Goal: Obtain resource: Obtain resource

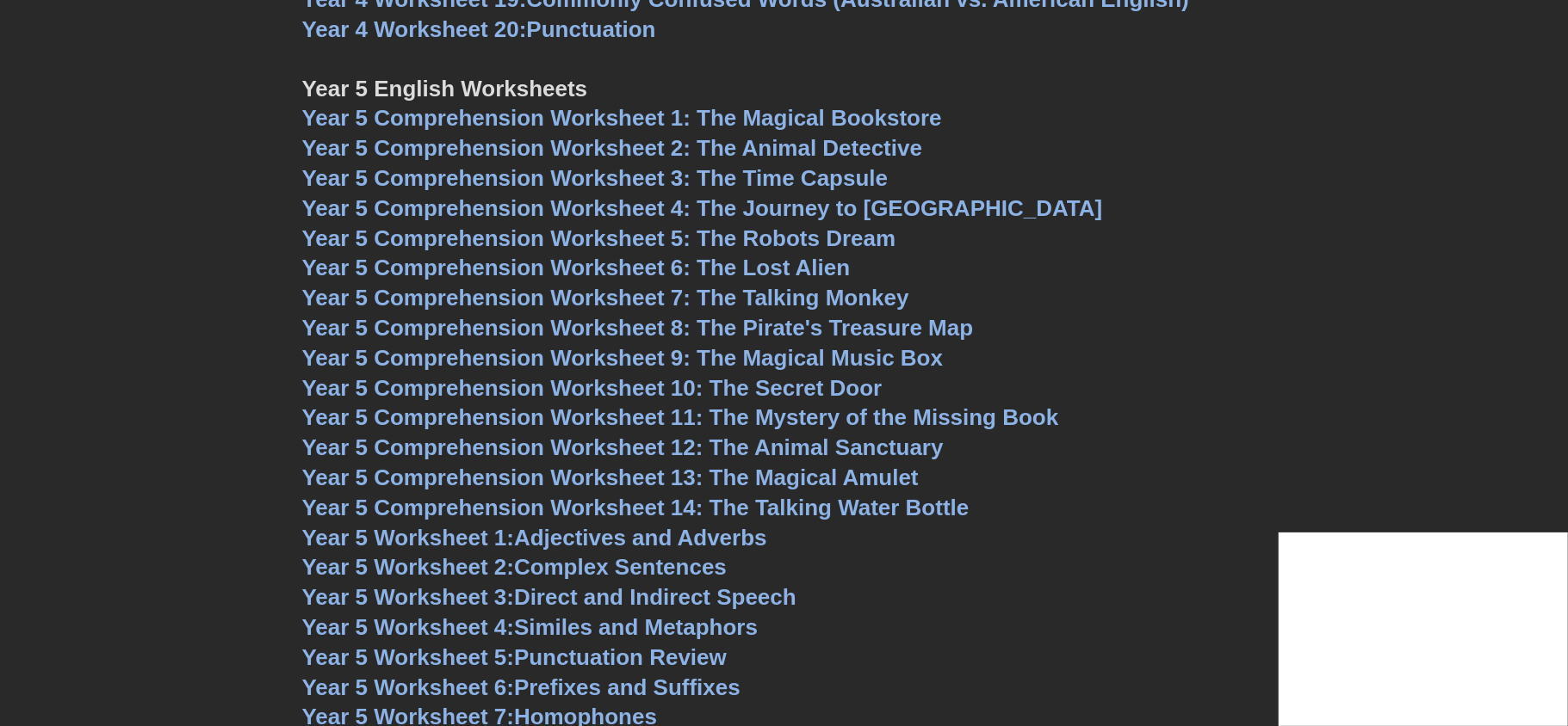
scroll to position [7472, 0]
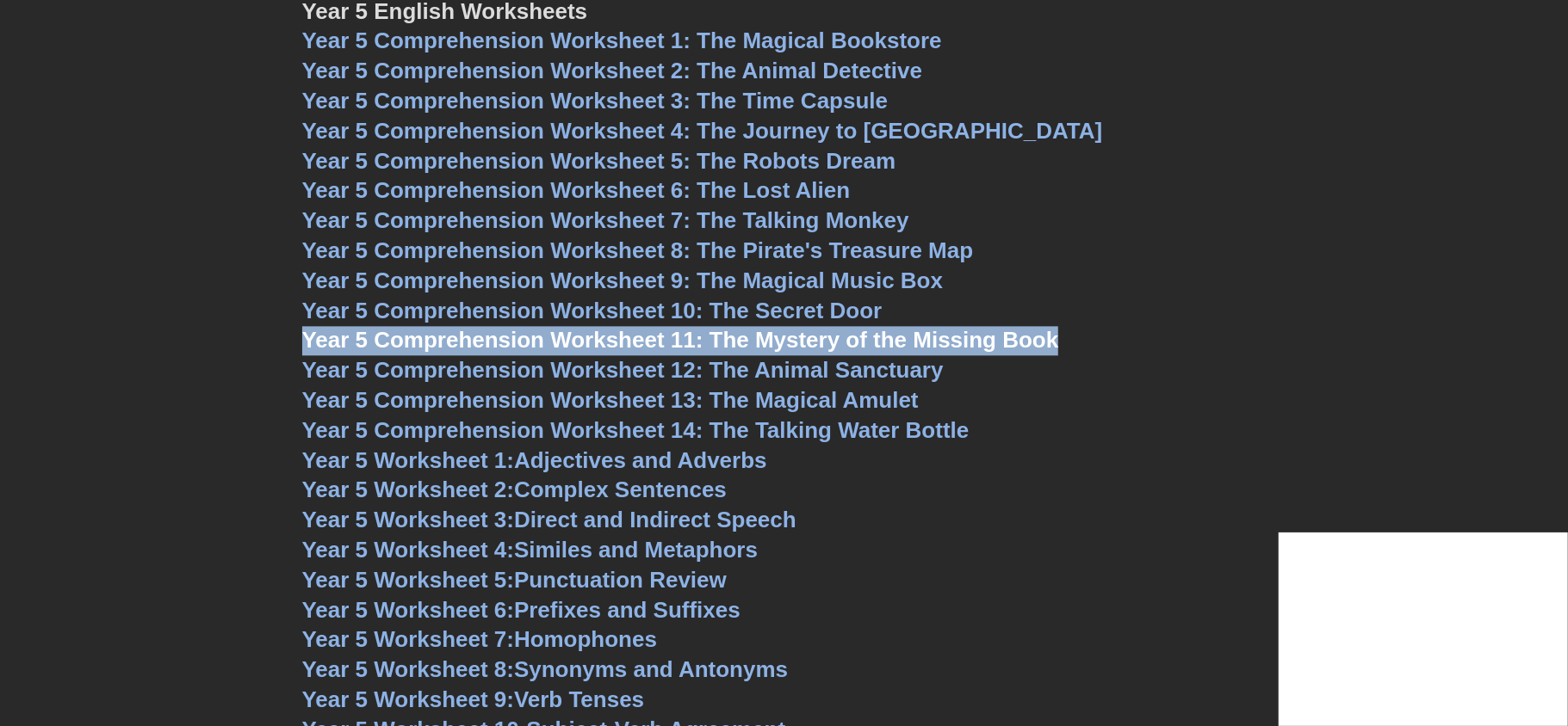
click at [762, 372] on span "Year 5 Comprehension Worksheet 12: The Animal Sanctuary" at bounding box center [622, 370] width 641 height 25
click at [728, 369] on span "Year 5 Comprehension Worksheet 12: The Animal Sanctuary" at bounding box center [622, 370] width 641 height 25
click at [865, 405] on span "Year 5 Comprehension Worksheet 13: The Magical Amulet" at bounding box center [610, 400] width 617 height 25
click at [745, 428] on span "Year 5 Comprehension Worksheet 14: The Talking Water Bottle" at bounding box center [636, 430] width 667 height 25
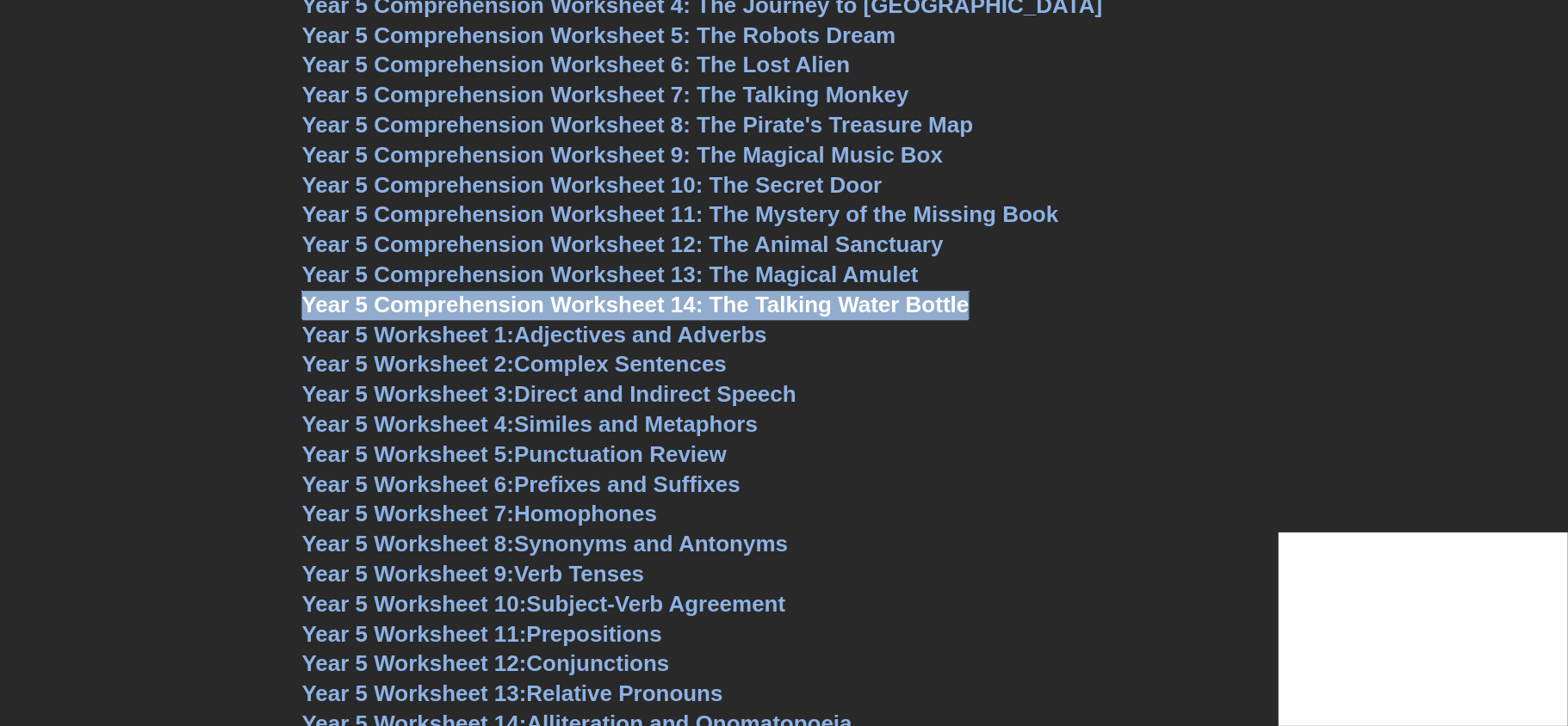
scroll to position [7615, 0]
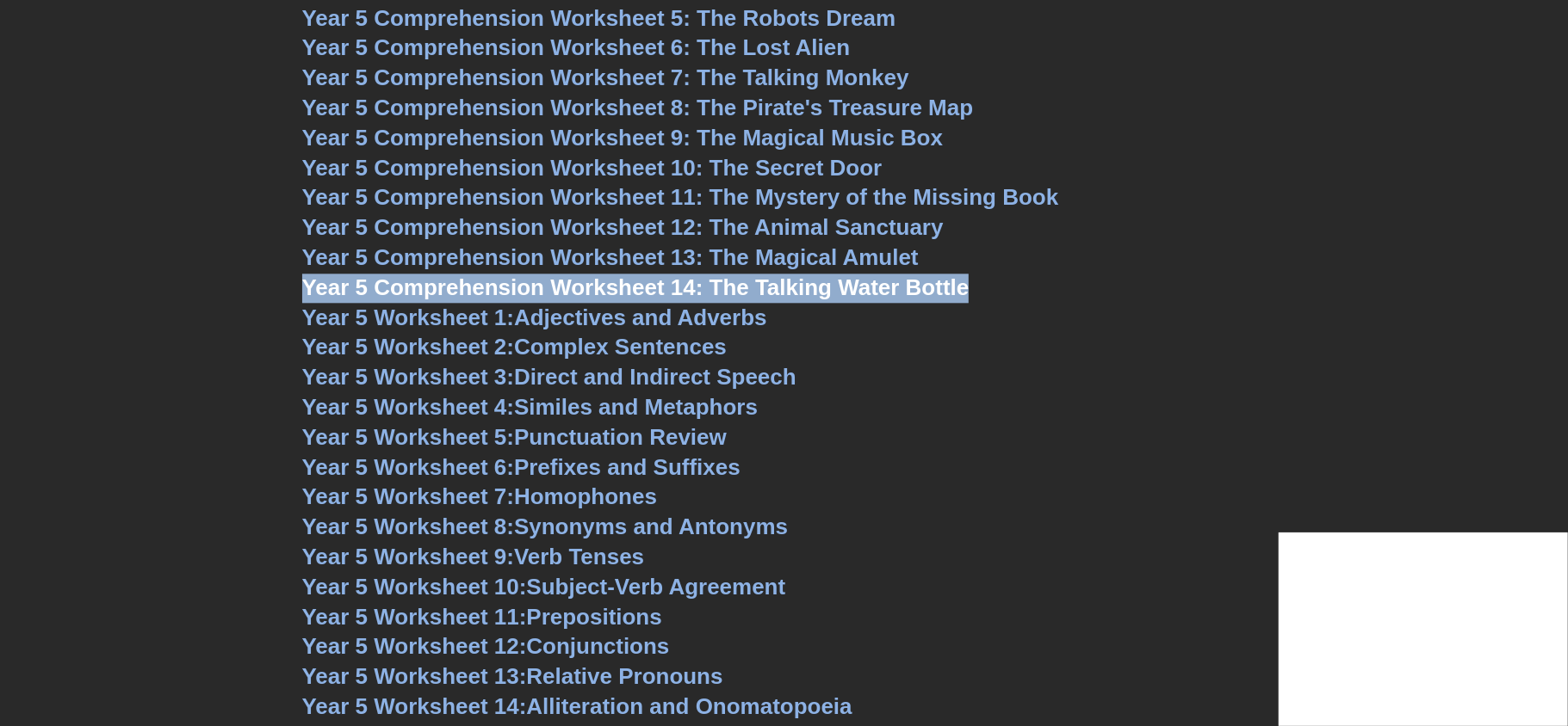
click at [515, 328] on span "Year 5 Worksheet 1:" at bounding box center [408, 317] width 212 height 25
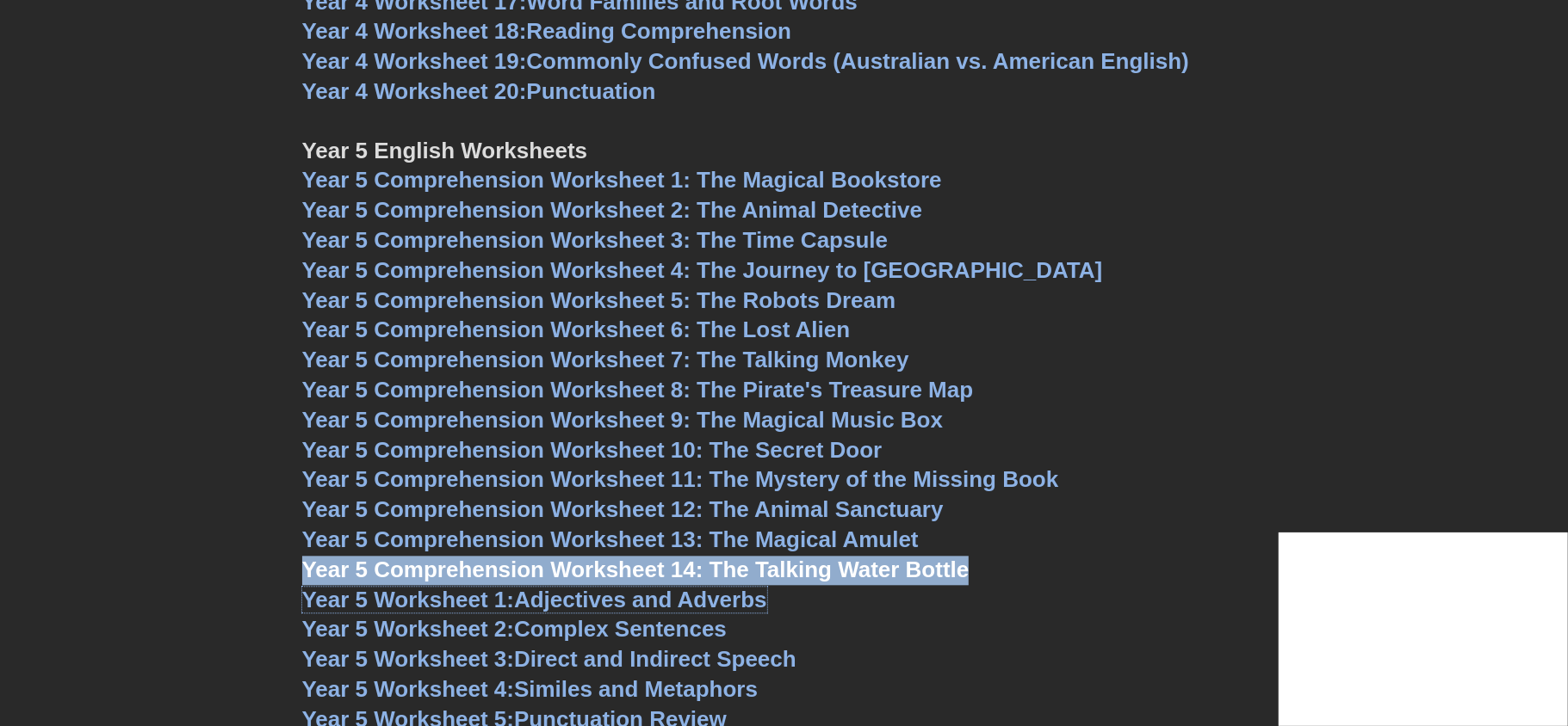
scroll to position [7778, 0]
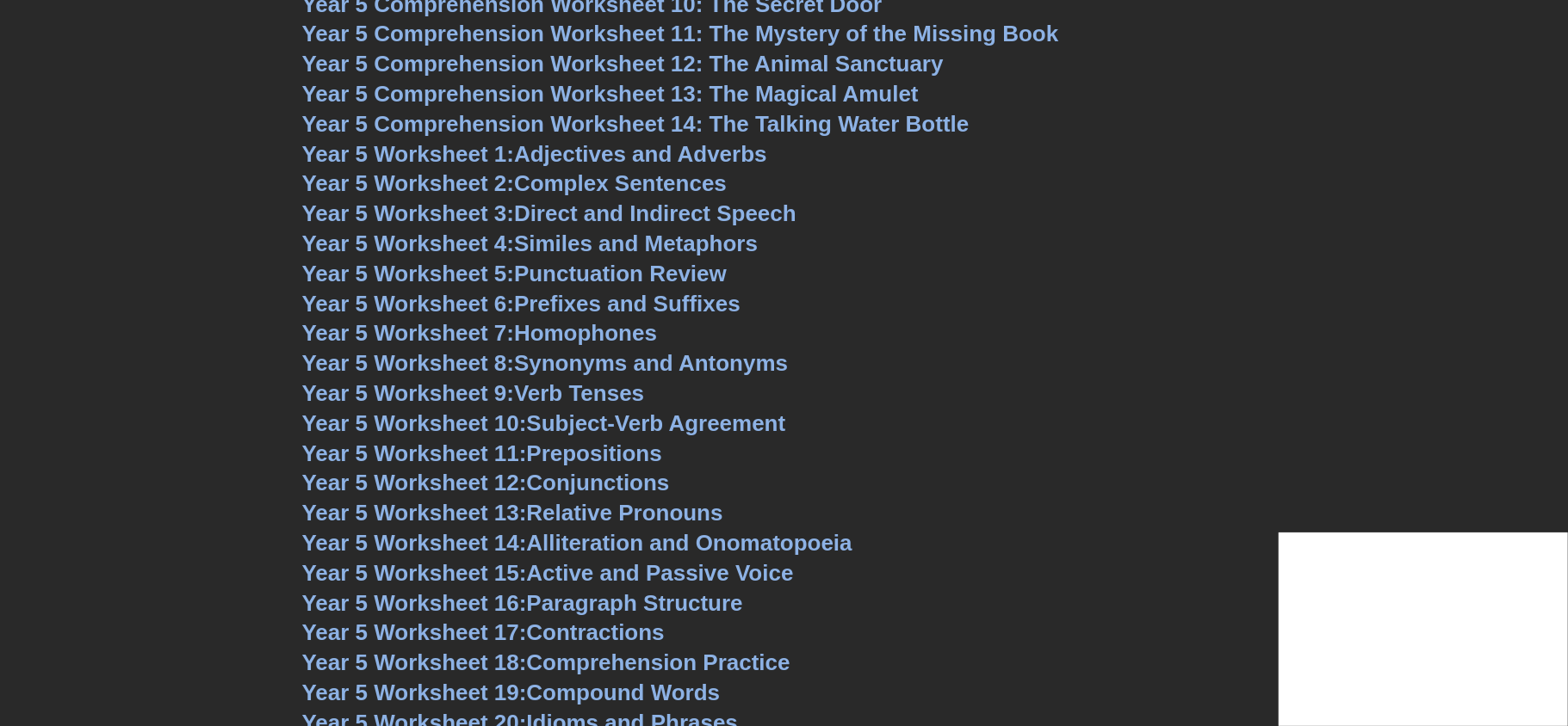
click at [870, 201] on h3 "Year 5 Worksheet 3: Direct and Indirect Speech" at bounding box center [784, 214] width 964 height 29
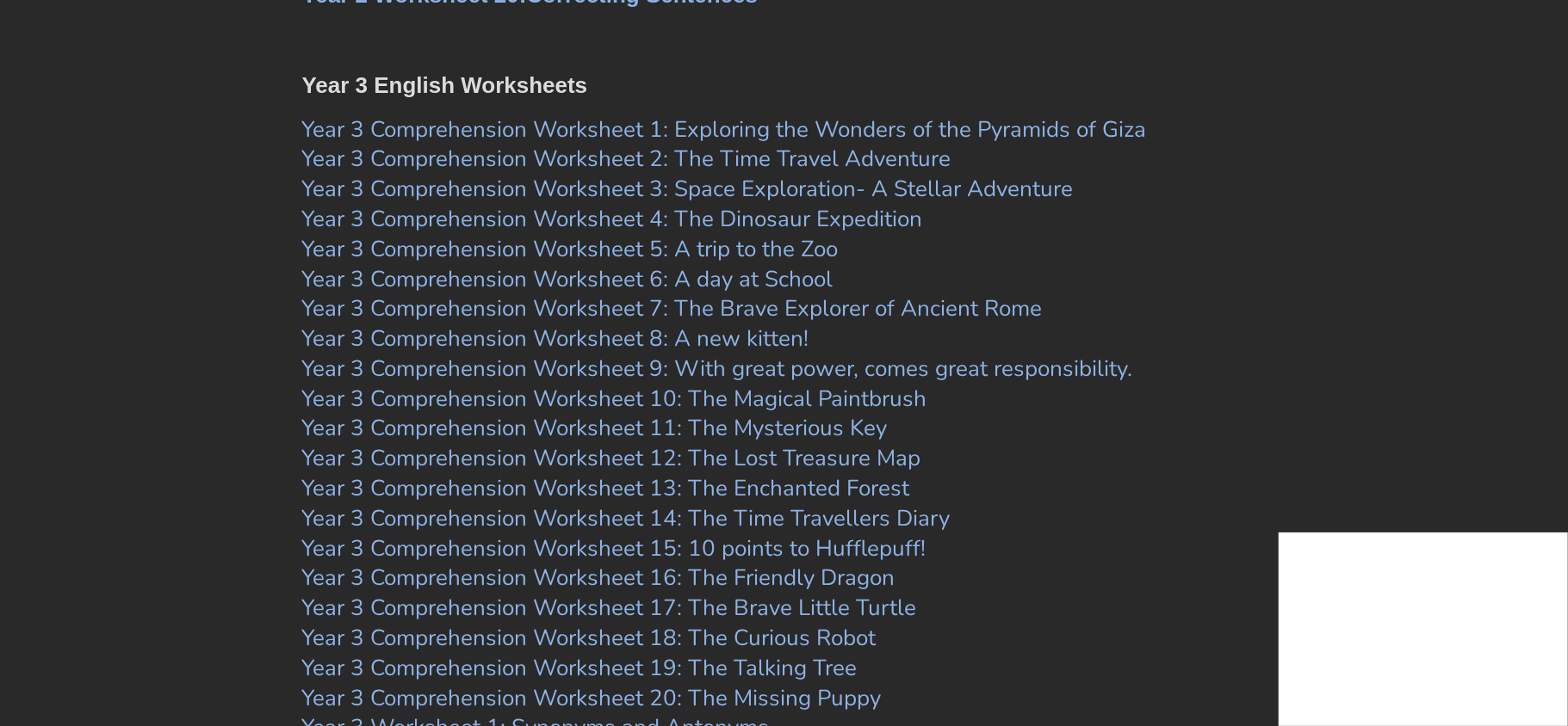
scroll to position [4869, 0]
click at [808, 164] on link "Year 3 Comprehension Worksheet 2: The Time Travel Adventure" at bounding box center [627, 160] width 649 height 30
click at [735, 127] on link "Year 3 Comprehension Worksheet 1: Exploring the Wonders of the Pyramids of Giza" at bounding box center [724, 131] width 844 height 30
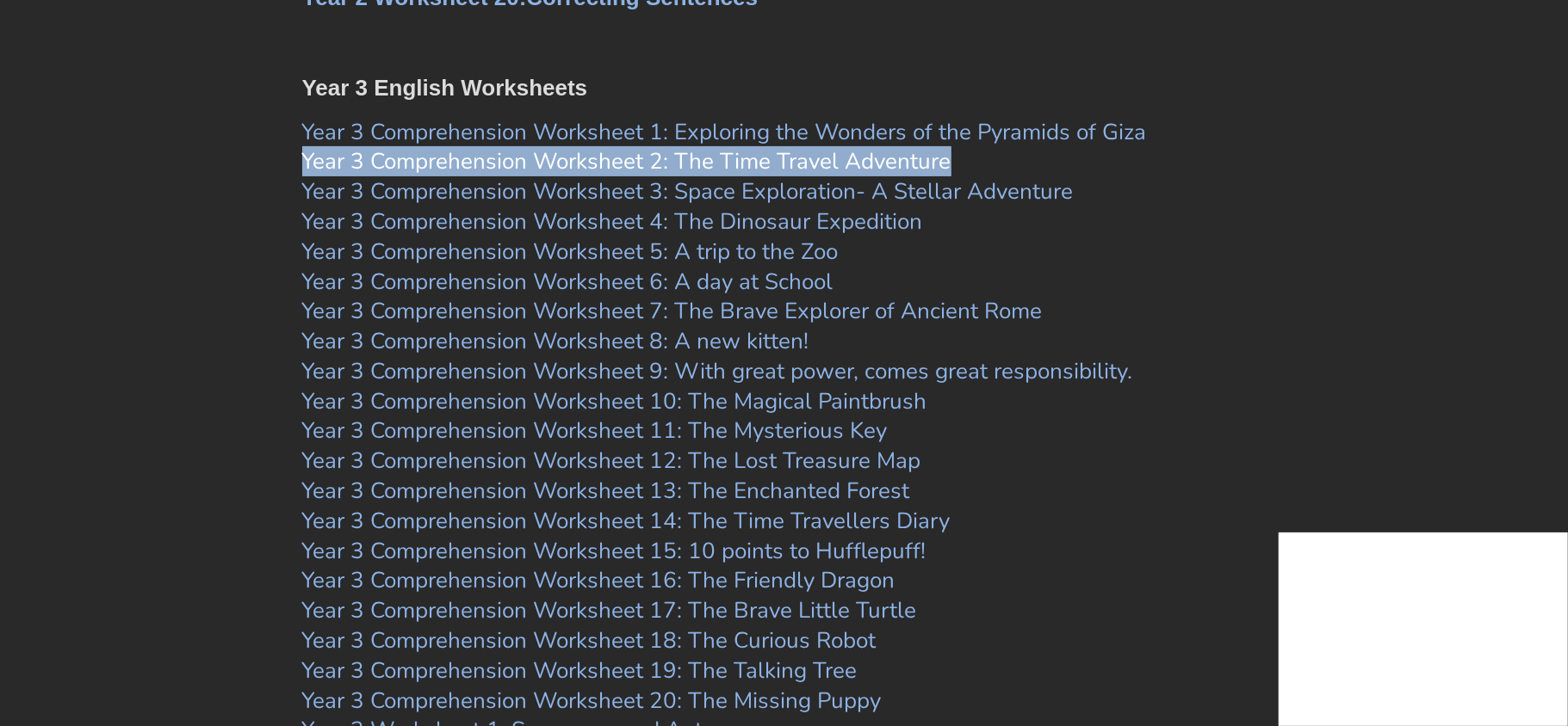
copy link "Year 3 Comprehension Worksheet 2: The Time Travel Adventure"
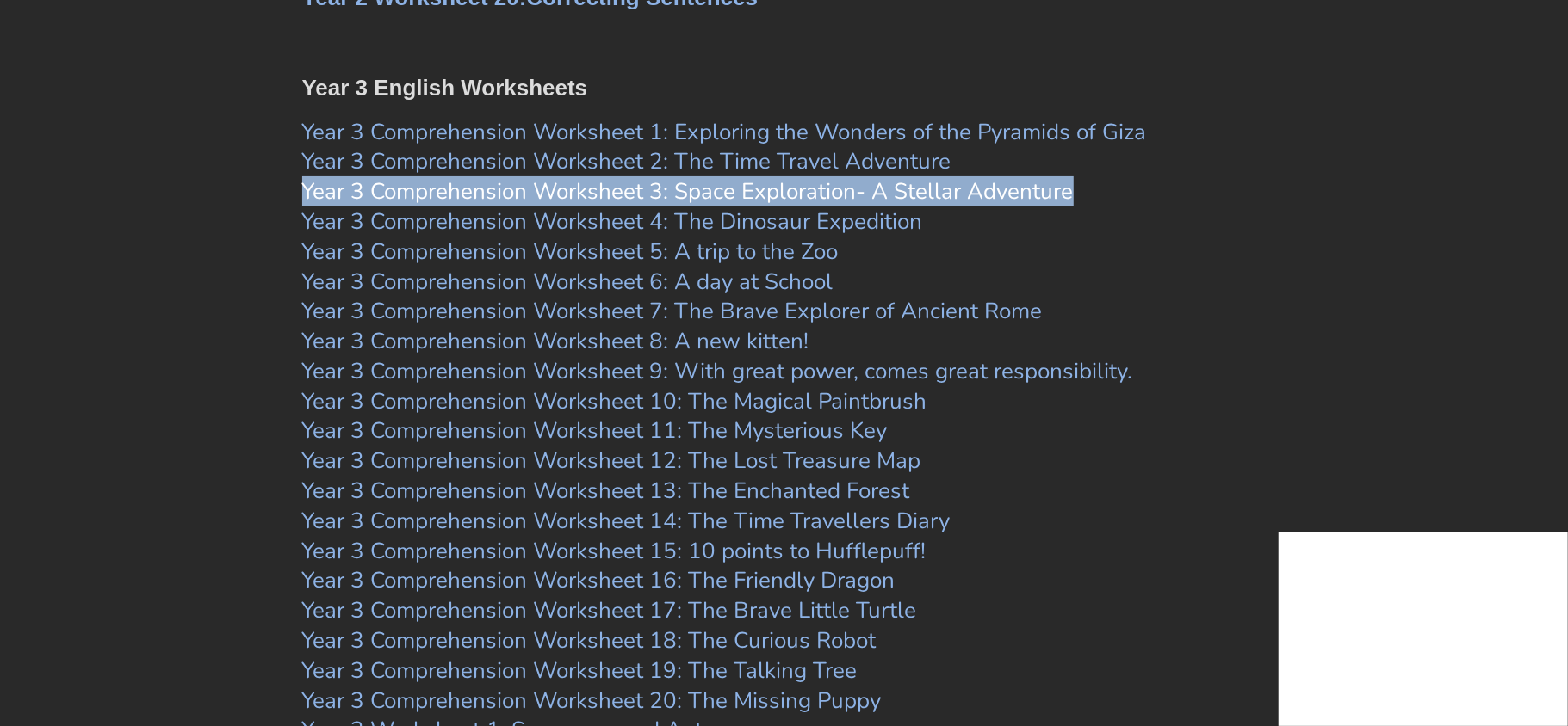
copy link "Year 3 Comprehension Worksheet 3: Space Exploration- A Stellar Adventure"
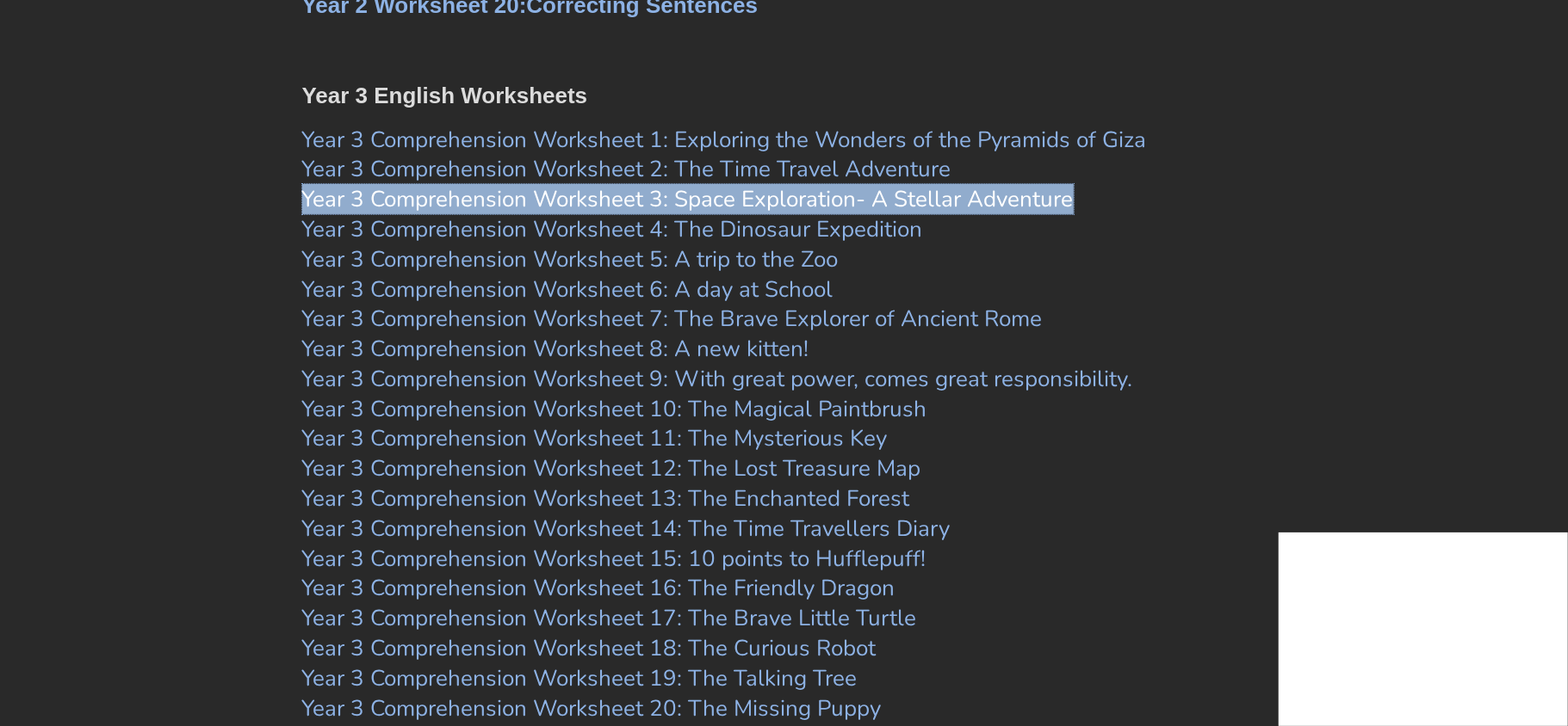
scroll to position [4854, 0]
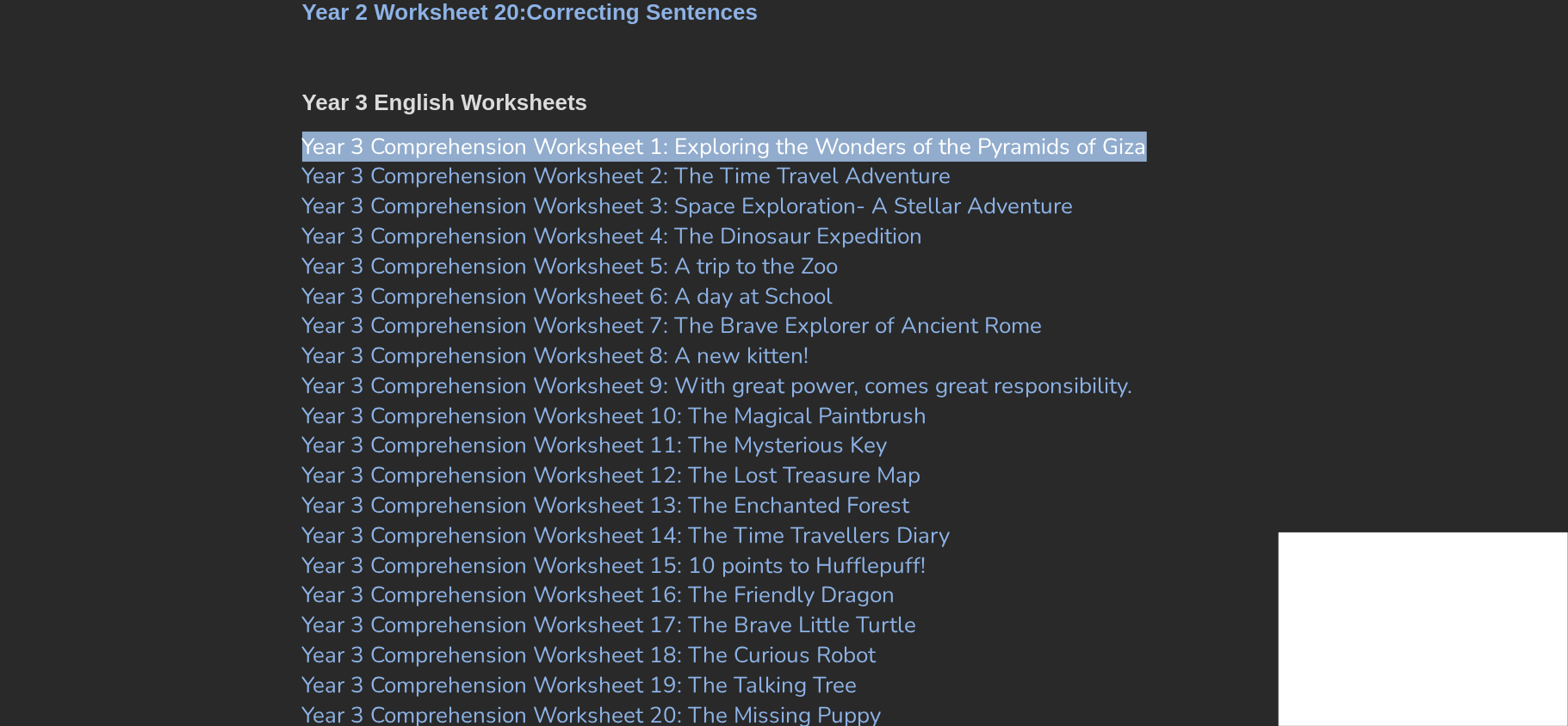
copy link "Year 3 Comprehension Worksheet 1: Exploring the Wonders of the Pyramids of Giza"
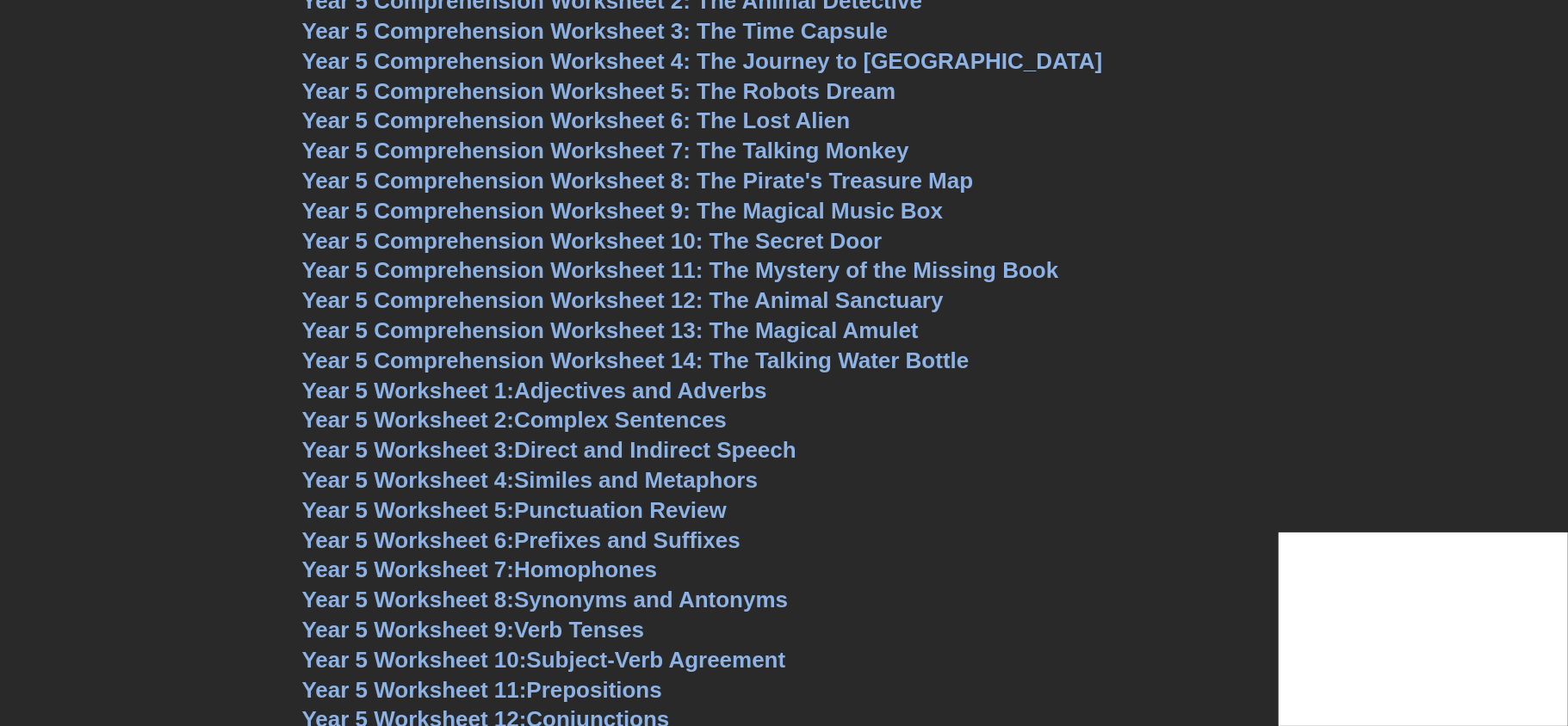
scroll to position [7519, 0]
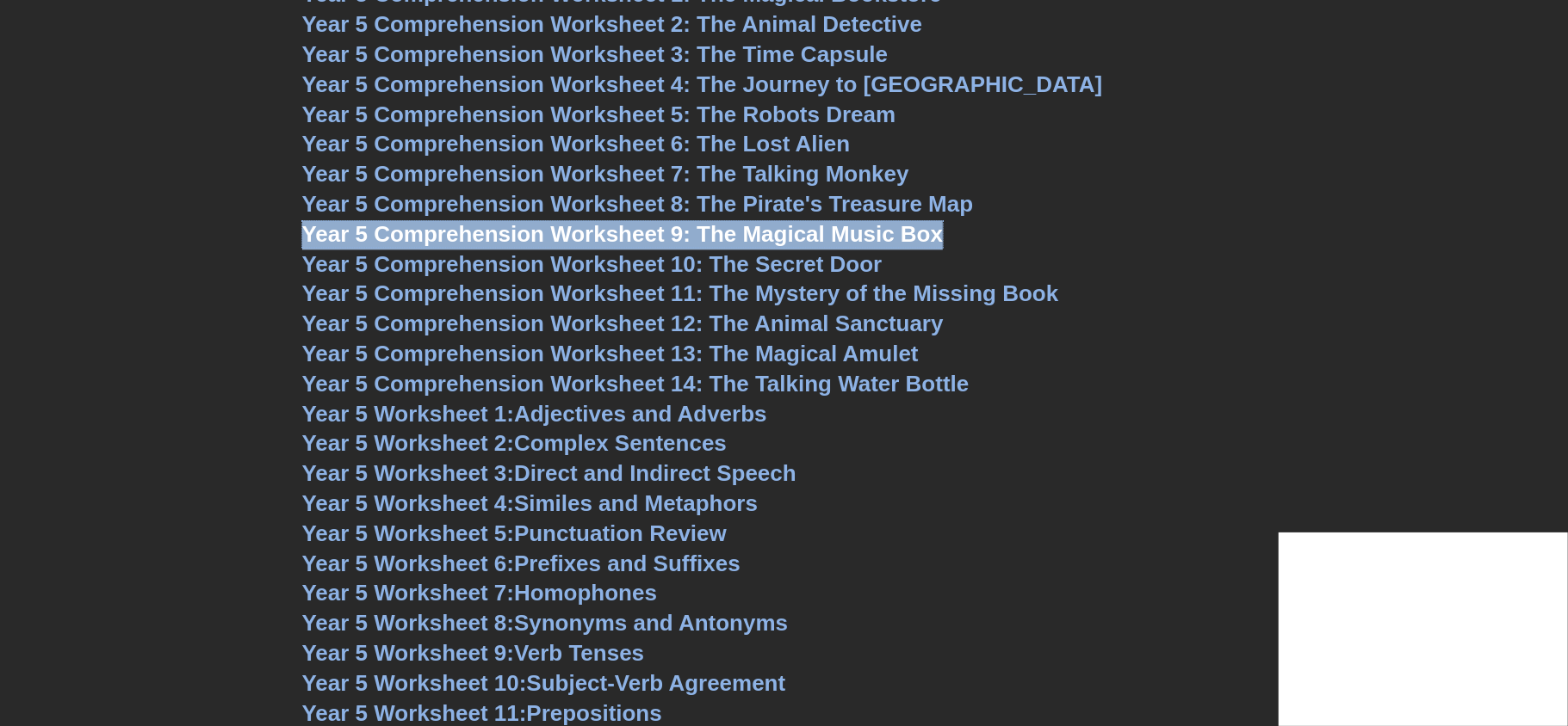
copy span "Year 5 Comprehension Worksheet 9: The Magical Music Box"
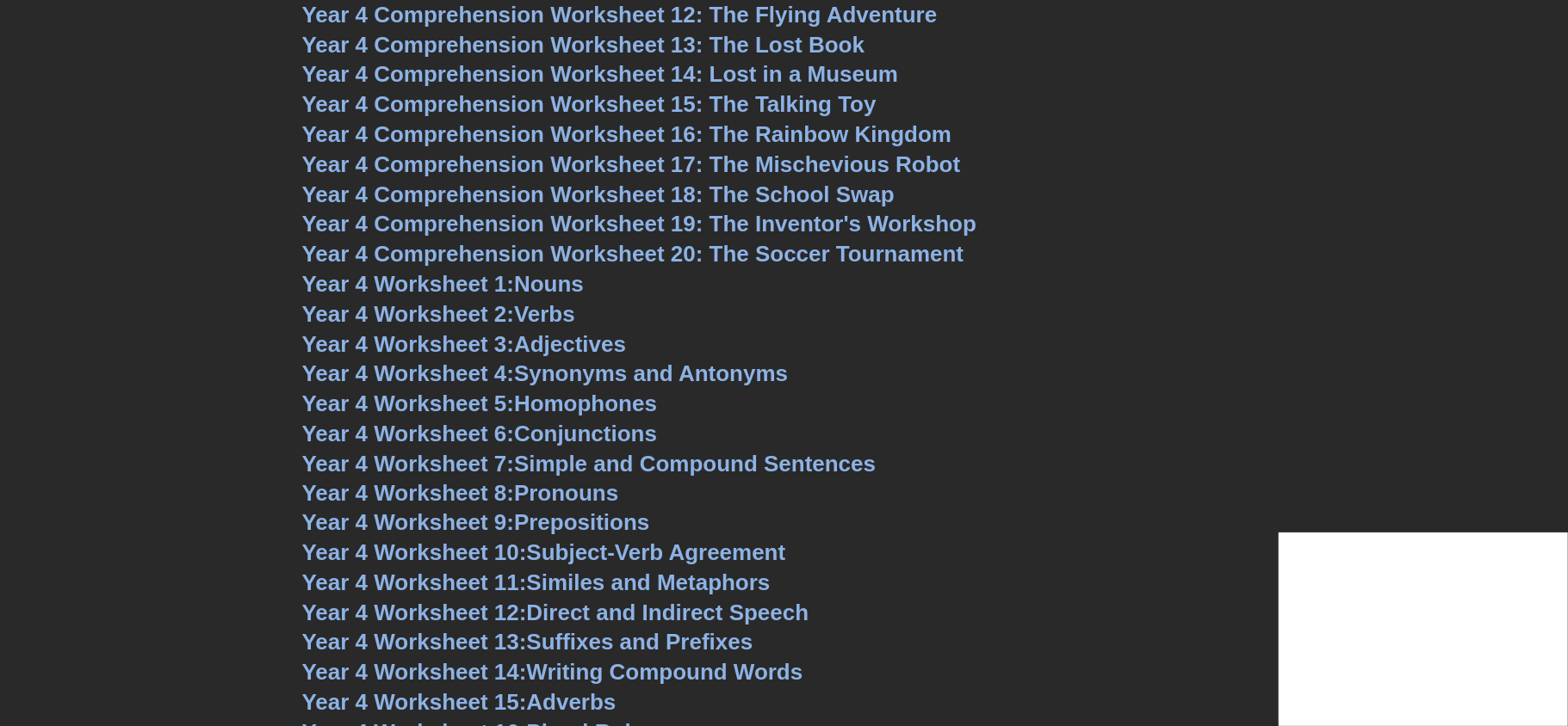
scroll to position [6551, 0]
